Goal: Task Accomplishment & Management: Manage account settings

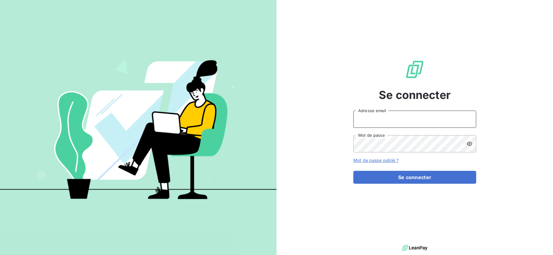
click at [392, 123] on input "Adresse email" at bounding box center [414, 119] width 123 height 17
type input "tiptoptapis@gmail.com"
click at [353, 171] on button "Se connecter" at bounding box center [414, 177] width 123 height 13
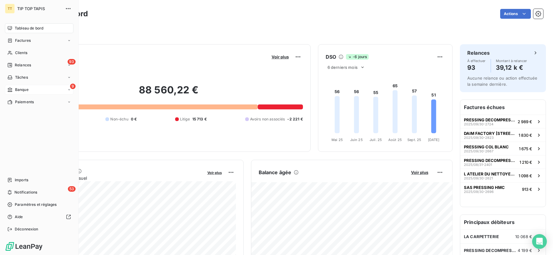
click at [9, 87] on icon at bounding box center [9, 89] width 5 height 5
click at [24, 89] on span "Banque" at bounding box center [22, 90] width 14 height 6
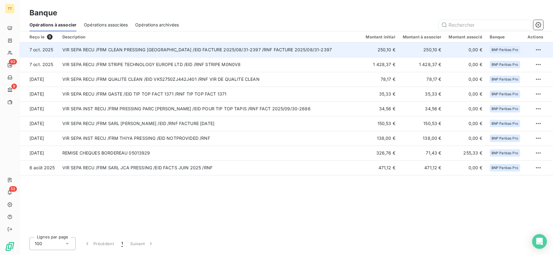
click at [191, 49] on td "VIR SEPA RECU /FRM CLEAN PRESSING [GEOGRAPHIC_DATA] /EID FACTURE 2025/08/31-239…" at bounding box center [210, 49] width 303 height 15
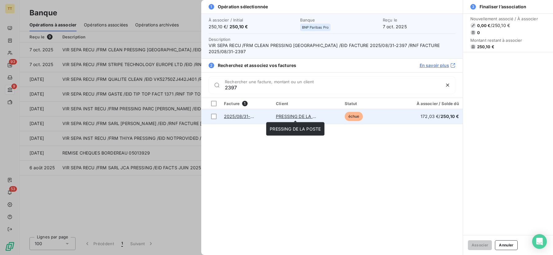
type input "2397"
click at [292, 116] on link "PRESSING DE LA POSTE" at bounding box center [301, 116] width 51 height 5
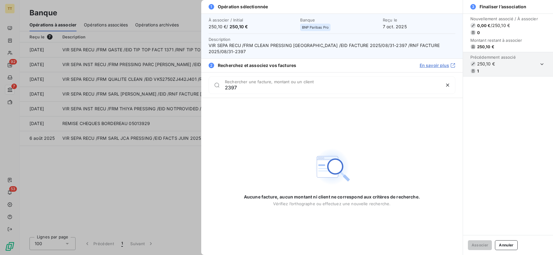
click at [126, 107] on div at bounding box center [276, 127] width 553 height 255
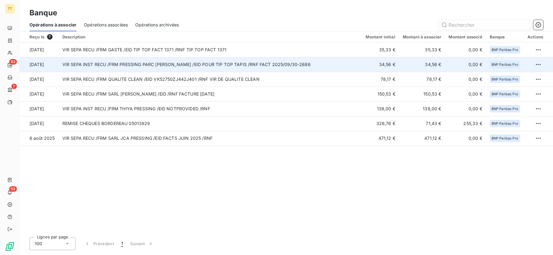
click at [143, 65] on td "VIR SEPA INST RECU /FRM PRESSING PARC HELLER /EID POUR TIP TOP TAPIS /RNF FACT …" at bounding box center [210, 64] width 303 height 15
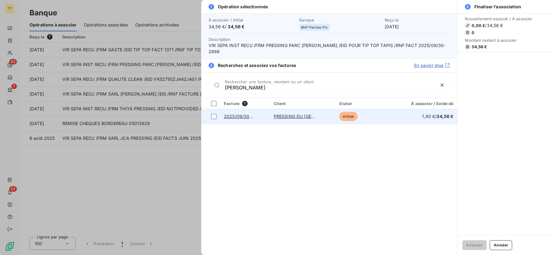
type input "heller"
click at [283, 114] on link "PRESSING DU PARC HELLER" at bounding box center [329, 116] width 111 height 5
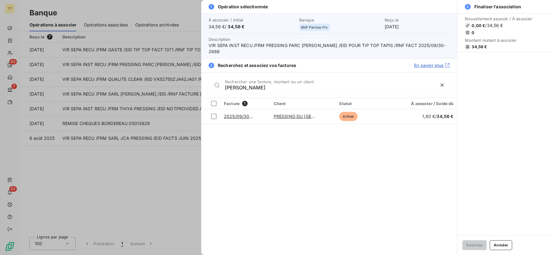
click at [170, 100] on div at bounding box center [276, 127] width 553 height 255
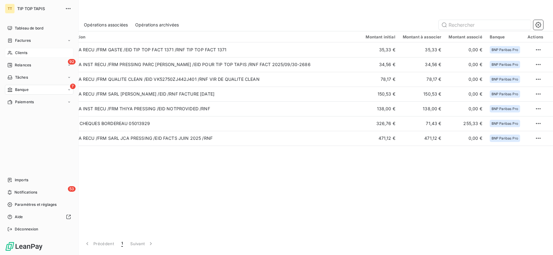
click at [20, 51] on span "Clients" at bounding box center [21, 53] width 12 height 6
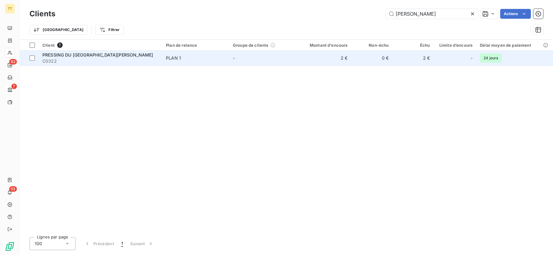
type input "HELLER"
click at [343, 61] on td "2 €" at bounding box center [323, 58] width 55 height 15
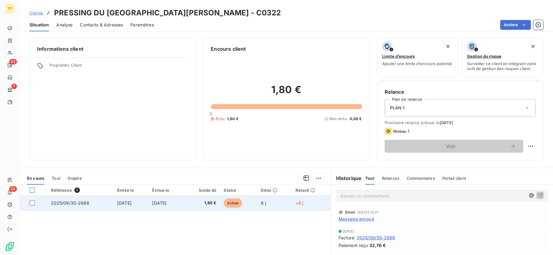
click at [203, 206] on td "1,80 €" at bounding box center [202, 203] width 36 height 15
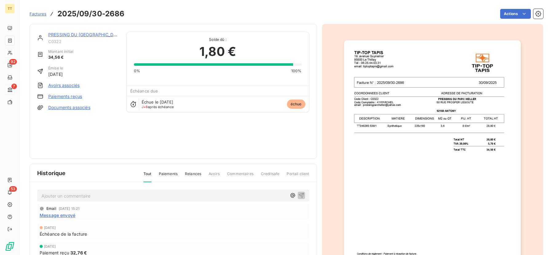
click at [62, 97] on link "Paiements reçus" at bounding box center [65, 96] width 34 height 6
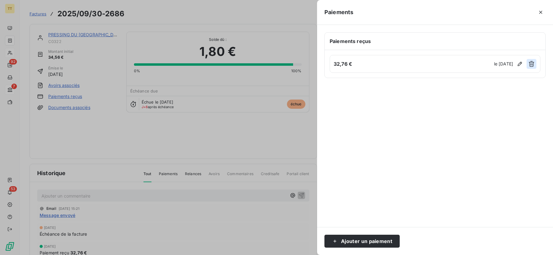
click at [528, 64] on button "button" at bounding box center [531, 64] width 10 height 10
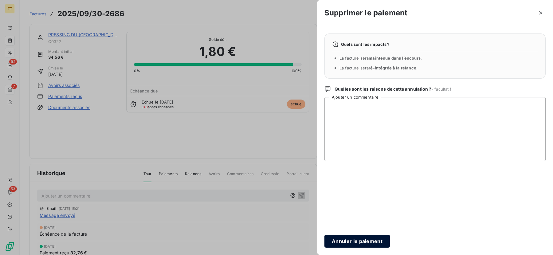
click at [351, 238] on button "Annuler le paiement" at bounding box center [356, 241] width 65 height 13
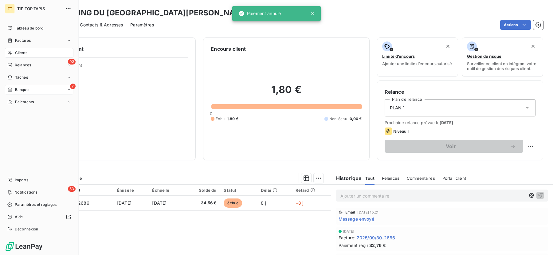
click at [20, 92] on span "Banque" at bounding box center [22, 90] width 14 height 6
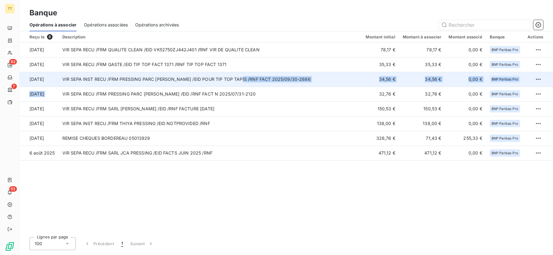
drag, startPoint x: 252, startPoint y: 91, endPoint x: 241, endPoint y: 82, distance: 13.3
click at [241, 82] on tbody "2 oct. 2025 VIR SEPA RECU /FRM QUALITE CLEAN /EID VK52750ZJ442J401 /RNF VIR DE …" at bounding box center [286, 101] width 533 height 118
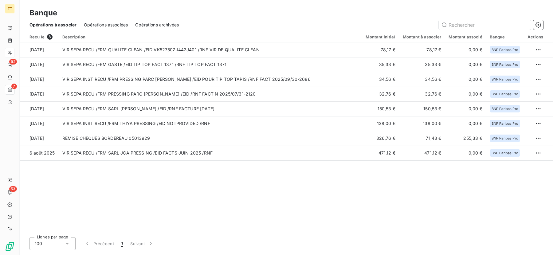
click at [258, 182] on div "Reçu le 8 Description Montant initial Montant à associer Montant associé Banque…" at bounding box center [286, 131] width 533 height 201
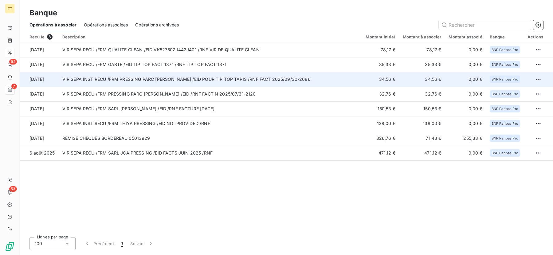
click at [161, 76] on td "VIR SEPA INST RECU /FRM PRESSING PARC HELLER /EID POUR TIP TOP TAPIS /RNF FACT …" at bounding box center [210, 79] width 303 height 15
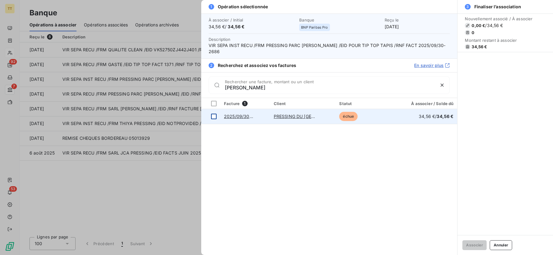
type input "HELLER"
click at [213, 109] on td at bounding box center [210, 116] width 19 height 15
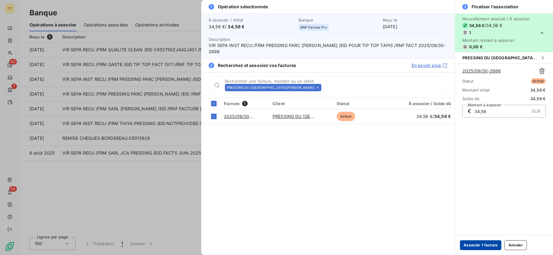
click at [474, 241] on button "Associer 1 facture" at bounding box center [480, 245] width 41 height 10
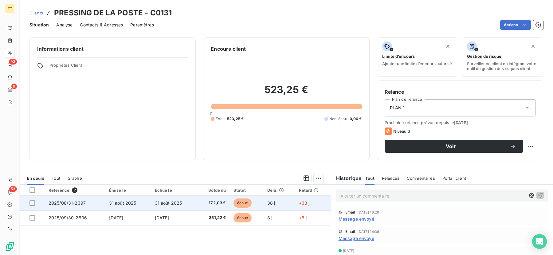
click at [187, 199] on td "31 août 2025" at bounding box center [174, 203] width 46 height 15
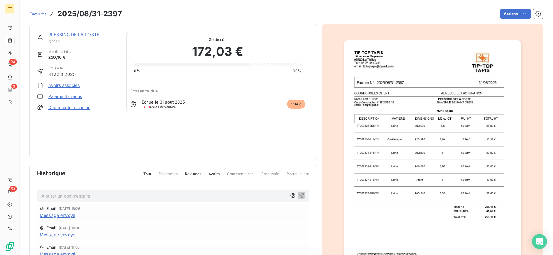
click at [76, 86] on link "Avoirs associés" at bounding box center [63, 85] width 31 height 6
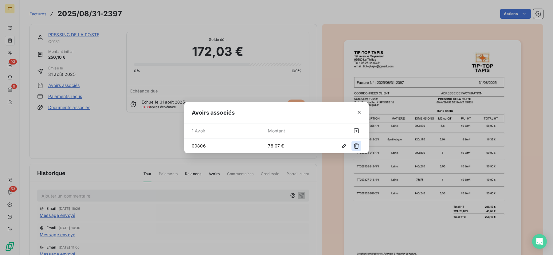
click at [357, 147] on icon "button" at bounding box center [356, 146] width 6 height 6
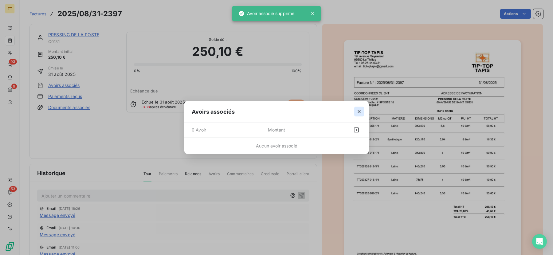
click at [357, 111] on icon "button" at bounding box center [359, 111] width 6 height 6
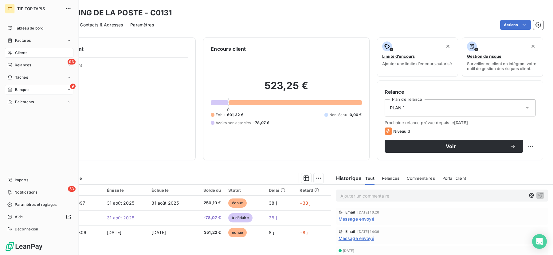
click at [16, 88] on span "Banque" at bounding box center [22, 90] width 14 height 6
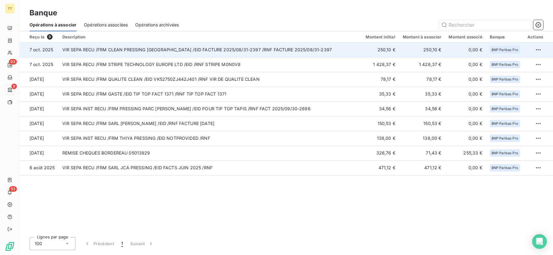
click at [199, 48] on td "VIR SEPA RECU /FRM CLEAN PRESSING SAINT-OUEN /EID FACTURE 2025/08/31-2397 /RNF …" at bounding box center [210, 49] width 303 height 15
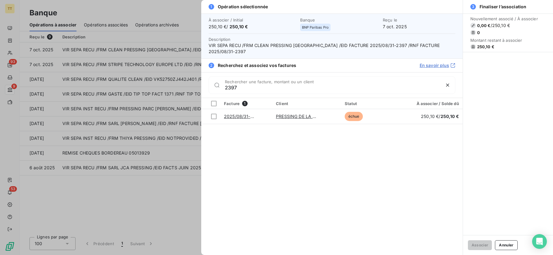
type input "2397"
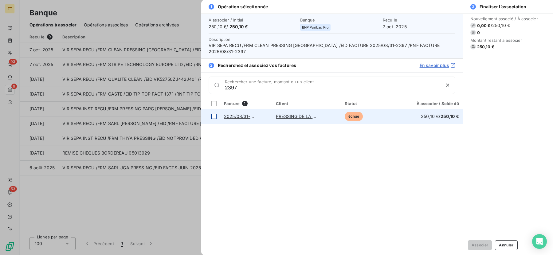
click at [214, 115] on div at bounding box center [214, 117] width 6 height 6
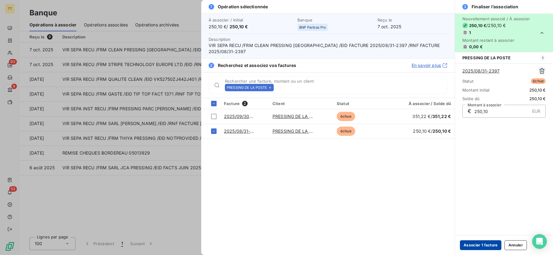
click at [477, 245] on button "Associer 1 facture" at bounding box center [480, 245] width 41 height 10
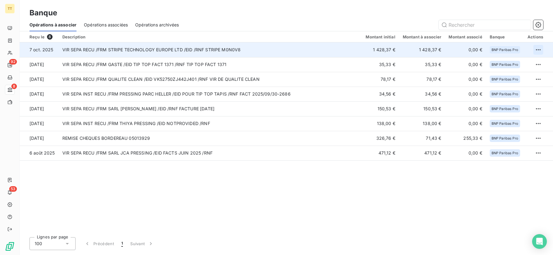
click at [538, 47] on html "TT 92 8 53 Banque Opérations à associer Opérations associées Opérations archivé…" at bounding box center [276, 127] width 553 height 255
click at [522, 61] on div "Archiver l’opération" at bounding box center [516, 63] width 47 height 10
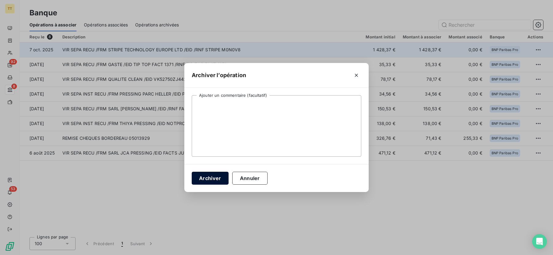
click at [202, 177] on button "Archiver" at bounding box center [210, 178] width 37 height 13
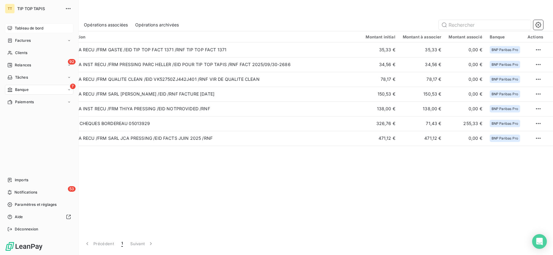
click at [24, 30] on span "Tableau de bord" at bounding box center [29, 28] width 29 height 6
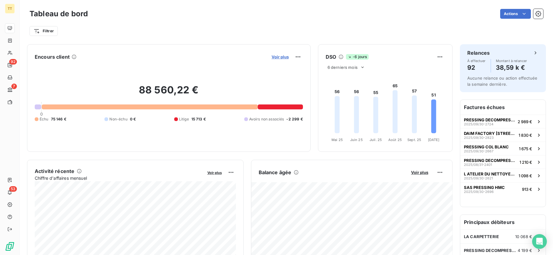
click at [277, 59] on span "Voir plus" at bounding box center [279, 56] width 17 height 5
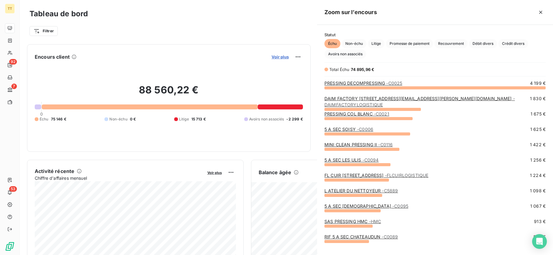
scroll to position [167, 236]
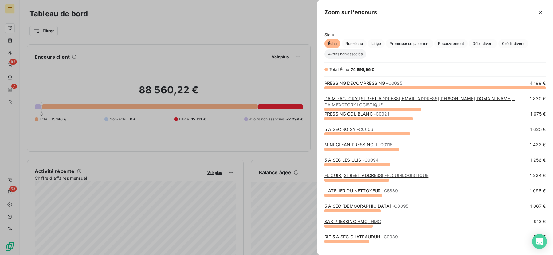
click at [346, 54] on span "Avoirs non associés" at bounding box center [345, 53] width 42 height 9
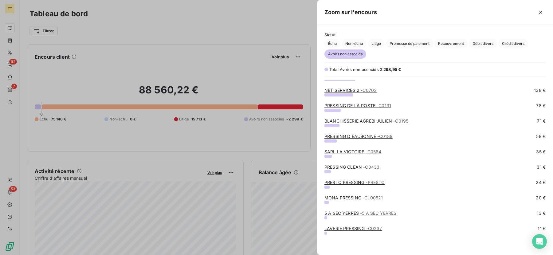
scroll to position [0, 0]
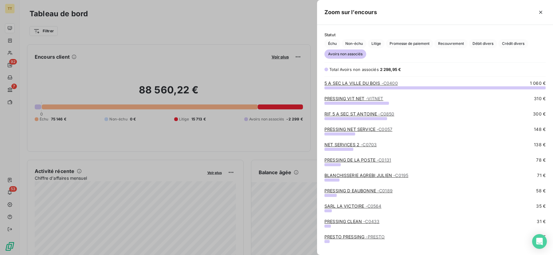
click at [11, 54] on div at bounding box center [276, 127] width 553 height 255
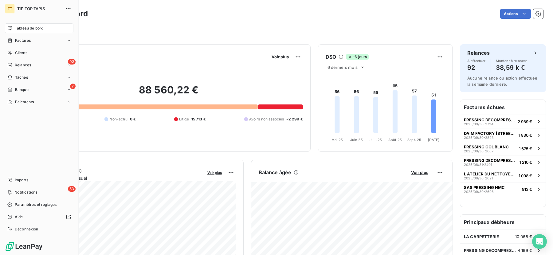
click at [3, 54] on div "TT TIP TOP TAPIS Tableau de bord Factures Clients 92 Relances Tâches 7 Banque P…" at bounding box center [39, 127] width 79 height 255
click at [12, 55] on icon at bounding box center [9, 52] width 5 height 5
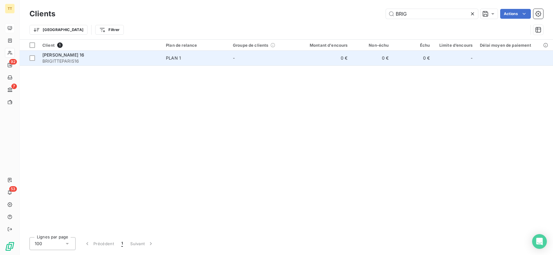
type input "BRIG"
click at [320, 62] on td "0 €" at bounding box center [323, 58] width 55 height 15
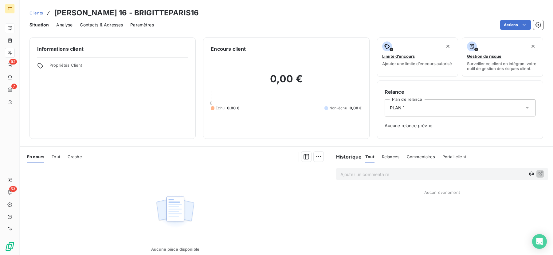
scroll to position [5, 0]
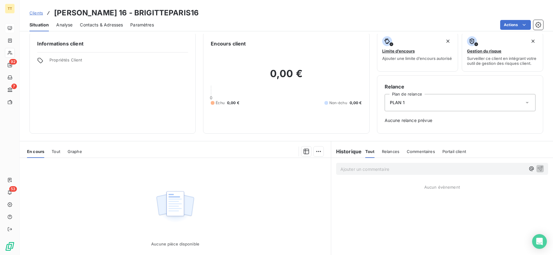
click at [56, 150] on span "Tout" at bounding box center [56, 151] width 9 height 5
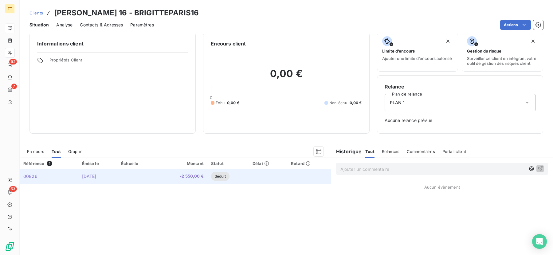
click at [188, 174] on span "-2 550,00 €" at bounding box center [182, 176] width 43 height 6
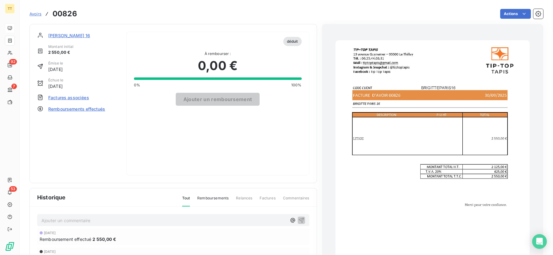
click at [91, 106] on span "Remboursements effectués" at bounding box center [76, 109] width 57 height 6
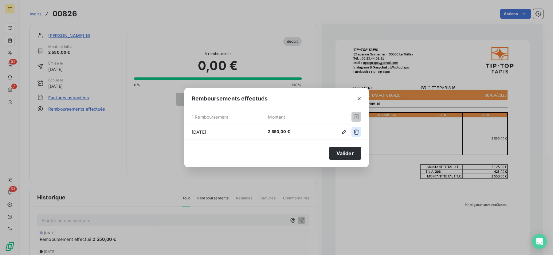
click at [358, 133] on icon "button" at bounding box center [356, 132] width 6 height 6
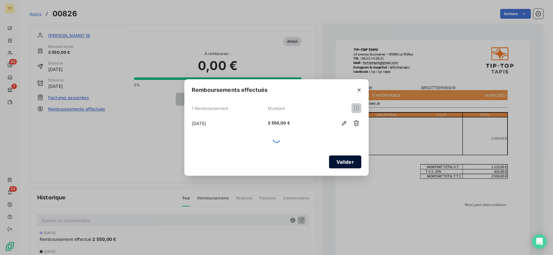
click at [344, 161] on div "Valider" at bounding box center [276, 162] width 184 height 28
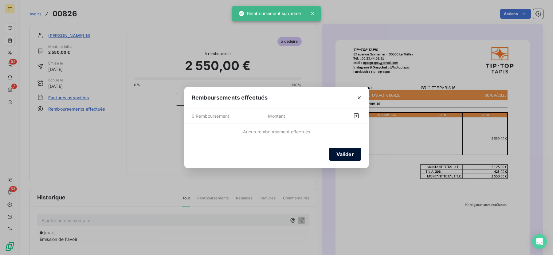
click at [342, 154] on button "Valider" at bounding box center [345, 154] width 32 height 13
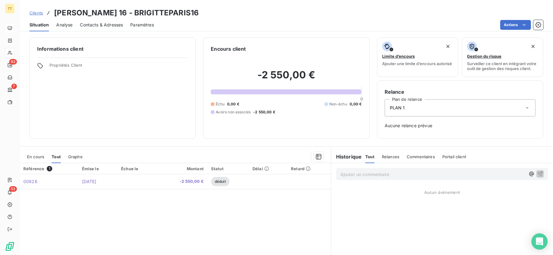
click at [536, 239] on icon "Open Intercom Messenger" at bounding box center [539, 241] width 7 height 8
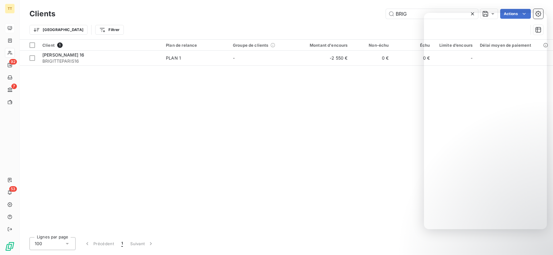
click at [284, 157] on div "Client 1 Plan de relance Groupe de clients Montant d'encours Non-échu Échu Limi…" at bounding box center [286, 136] width 533 height 193
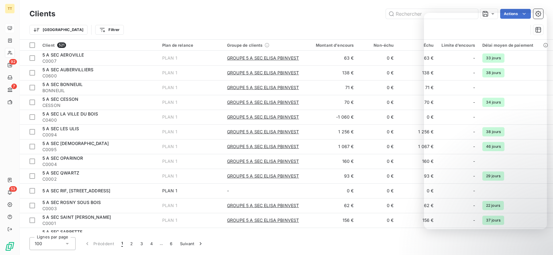
type input "HELLER"
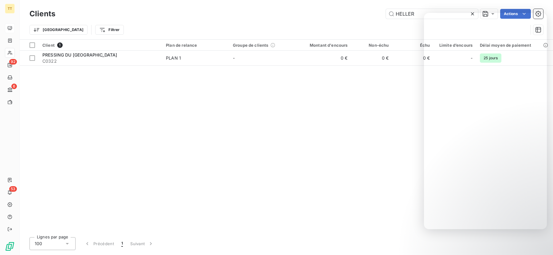
click at [280, 137] on div "Client 1 Plan de relance Groupe de clients Montant d'encours Non-échu Échu Limi…" at bounding box center [286, 136] width 533 height 193
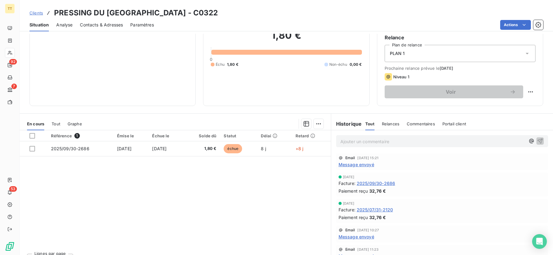
scroll to position [62, 0]
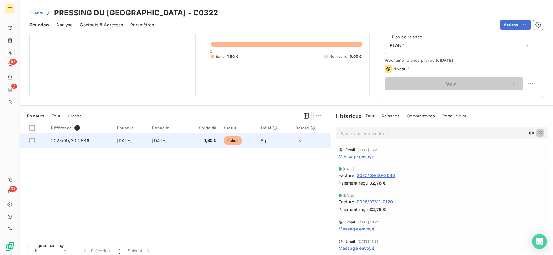
click at [202, 139] on span "1,80 €" at bounding box center [202, 141] width 29 height 6
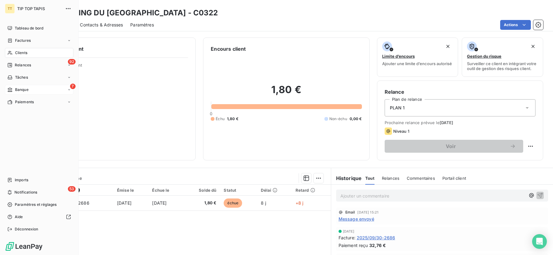
click at [10, 89] on icon at bounding box center [10, 90] width 4 height 4
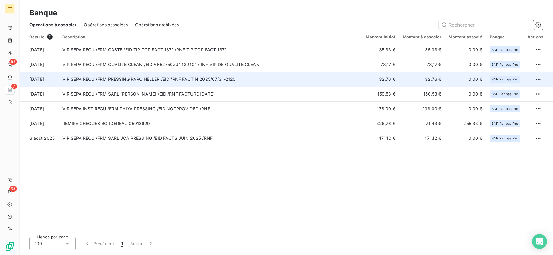
click at [215, 81] on td "VIR SEPA RECU /FRM PRESSING PARC HELLER /EID /RNF FACT N 2025/07/31-2120" at bounding box center [210, 79] width 303 height 15
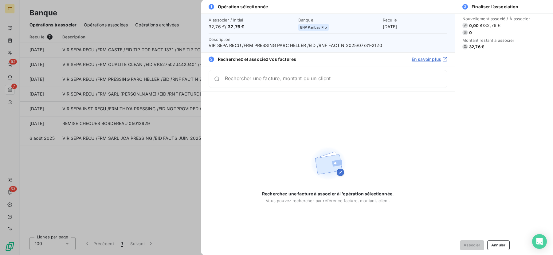
click at [103, 141] on div at bounding box center [276, 127] width 553 height 255
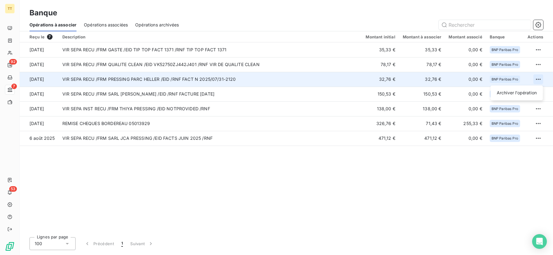
click at [541, 80] on html "TT 92 7 53 Banque Opérations à associer Opérations associées Opérations archivé…" at bounding box center [276, 127] width 553 height 255
click at [514, 98] on div "Archiver l’opération" at bounding box center [516, 92] width 52 height 15
click at [509, 95] on div "Archiver l’opération" at bounding box center [516, 93] width 47 height 10
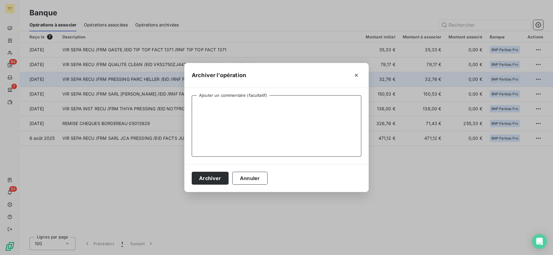
click at [276, 109] on textarea "Ajouter un commentaire (facultatif)" at bounding box center [277, 125] width 170 height 61
type textarea "TROP PERCU AVOIR FAIT NUMERO 830"
click at [202, 181] on button "Archiver" at bounding box center [210, 178] width 37 height 13
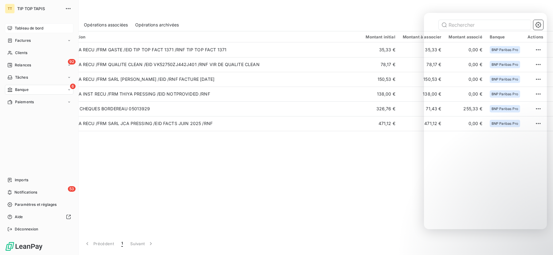
click at [10, 25] on div "Tableau de bord" at bounding box center [39, 28] width 68 height 10
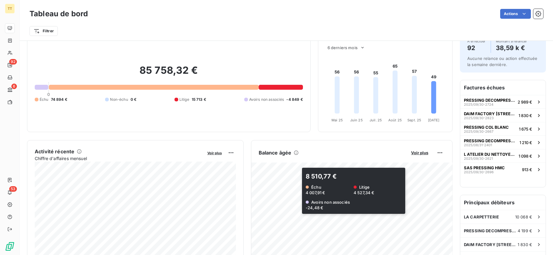
scroll to position [22, 0]
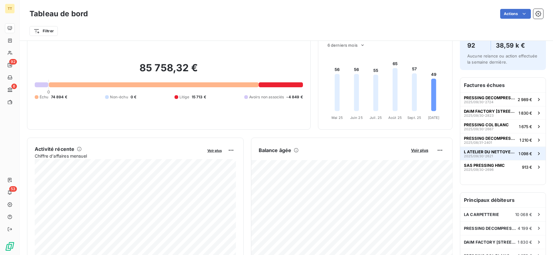
click at [500, 150] on span "L ATELIER DU NETTOYEUR" at bounding box center [490, 151] width 52 height 5
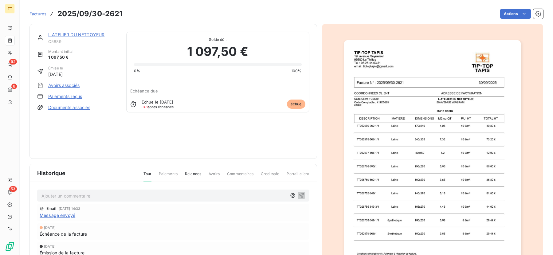
click at [84, 33] on link "L ATELIER DU NETTOYEUR" at bounding box center [76, 34] width 56 height 5
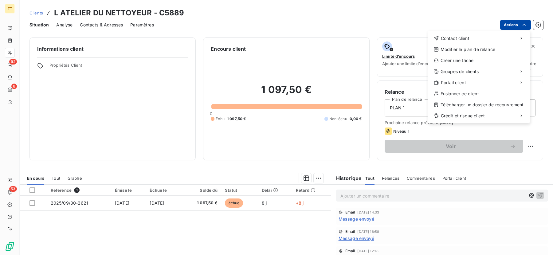
click at [515, 26] on html "TT 92 6 53 Clients L ATELIER DU NETTOYEUR - C5889 Situation Analyse Contacts & …" at bounding box center [276, 127] width 553 height 255
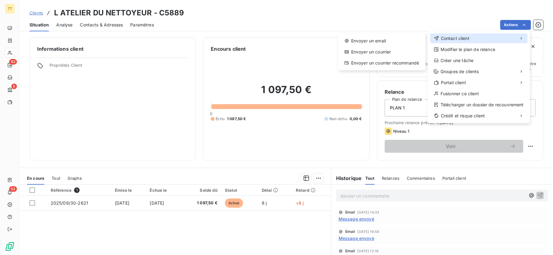
click at [476, 36] on div "Contact client" at bounding box center [478, 38] width 97 height 10
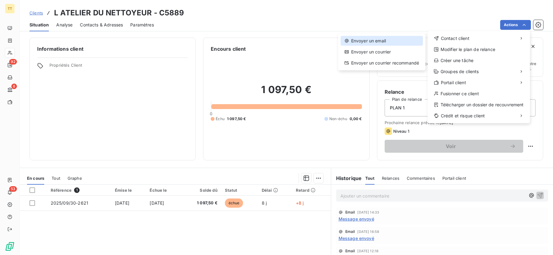
click at [399, 43] on div "Envoyer un email" at bounding box center [382, 41] width 82 height 10
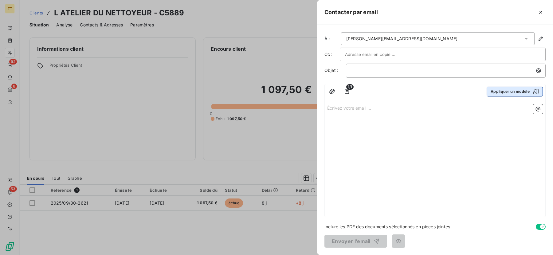
click at [505, 90] on button "Appliquer un modèle" at bounding box center [514, 92] width 56 height 10
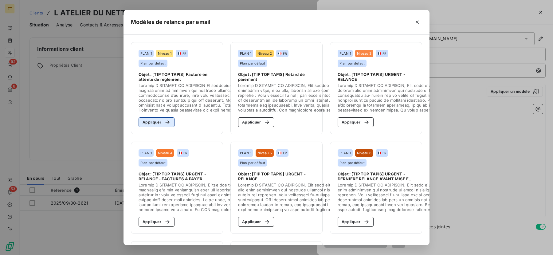
click at [150, 123] on button "Appliquer" at bounding box center [156, 122] width 36 height 10
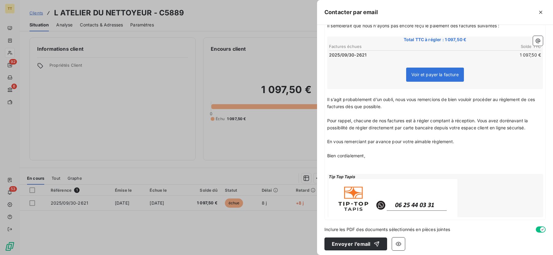
scroll to position [98, 0]
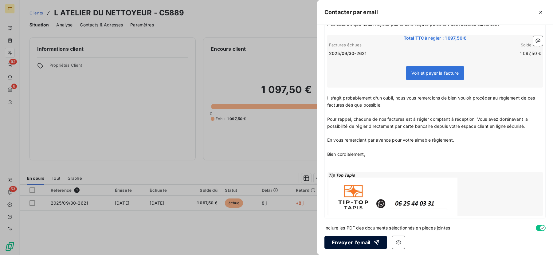
click at [334, 244] on button "Envoyer l’email" at bounding box center [355, 242] width 63 height 13
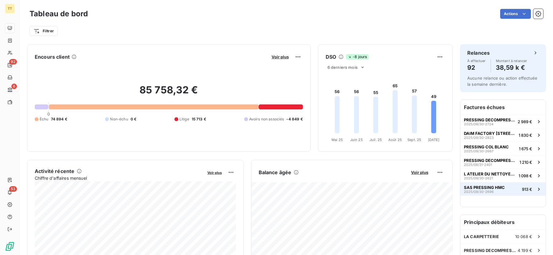
click at [480, 190] on span "2025/09/30-2696" at bounding box center [479, 192] width 30 height 4
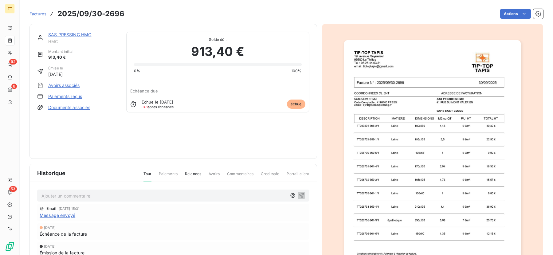
click at [76, 33] on link "SAS PRESSING HMC" at bounding box center [69, 34] width 43 height 5
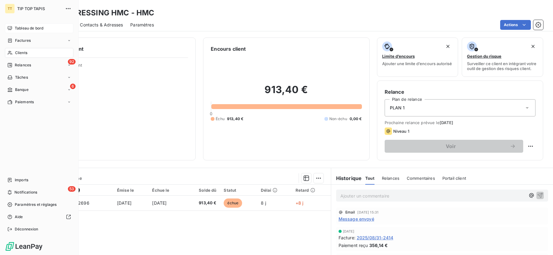
click at [21, 25] on span "Tableau de bord" at bounding box center [29, 28] width 29 height 6
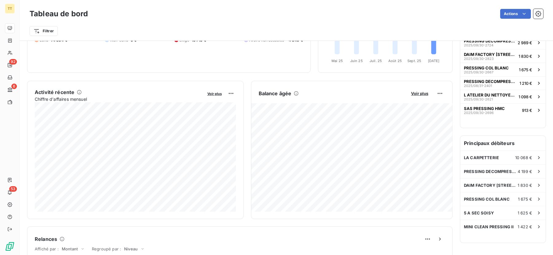
scroll to position [80, 0]
click at [485, 227] on span "MINI CLEAN PRESSING II" at bounding box center [489, 226] width 50 height 5
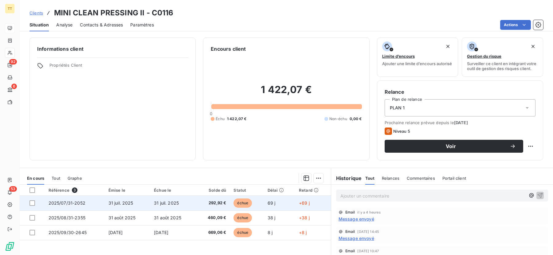
click at [134, 203] on td "31 juil. 2025" at bounding box center [127, 203] width 45 height 15
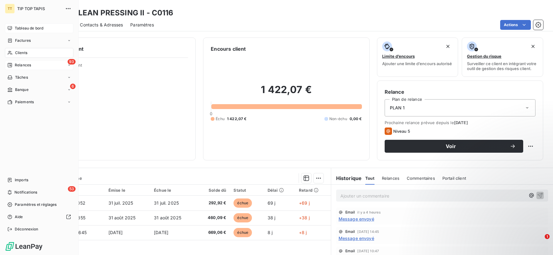
click at [26, 62] on span "Relances" at bounding box center [23, 65] width 16 height 6
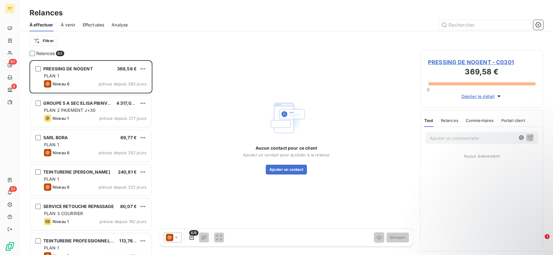
scroll to position [195, 123]
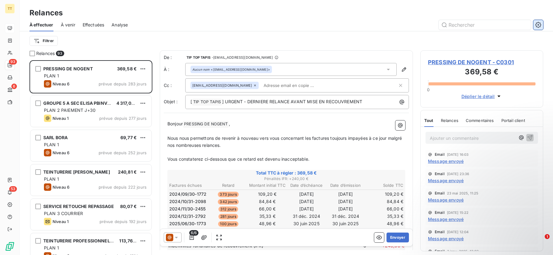
click at [536, 25] on icon "button" at bounding box center [538, 25] width 6 height 6
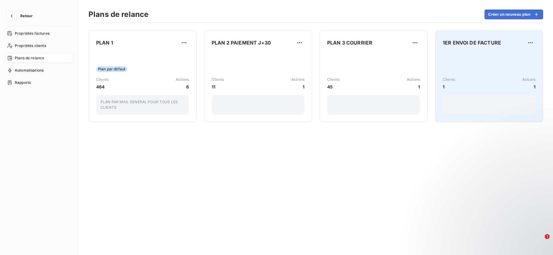
click at [475, 79] on div "Clients 1 Actions 1" at bounding box center [489, 83] width 93 height 13
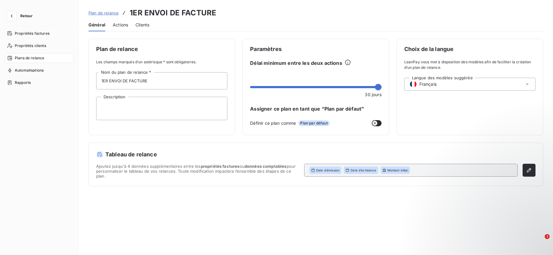
click at [115, 26] on span "Actions" at bounding box center [120, 25] width 15 height 6
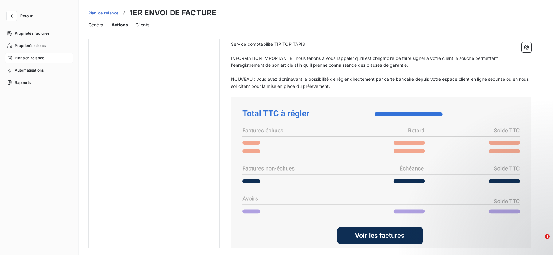
scroll to position [497, 0]
